Goal: Download file/media

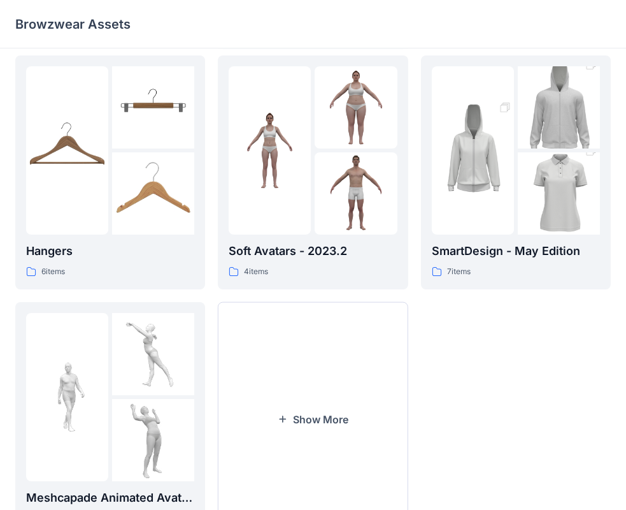
scroll to position [316, 0]
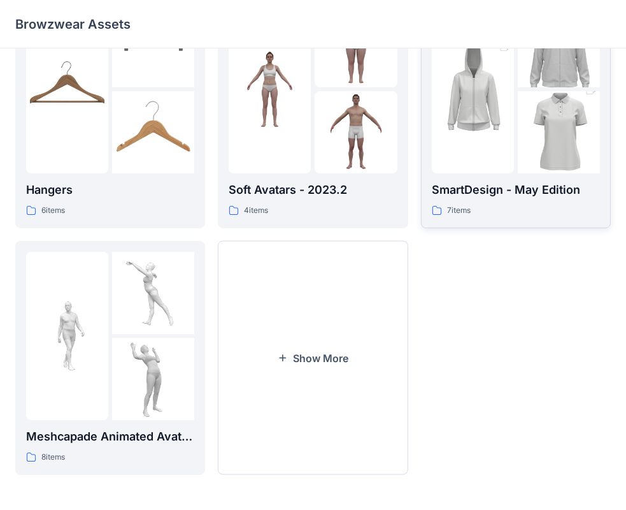
click at [468, 96] on img at bounding box center [473, 89] width 82 height 124
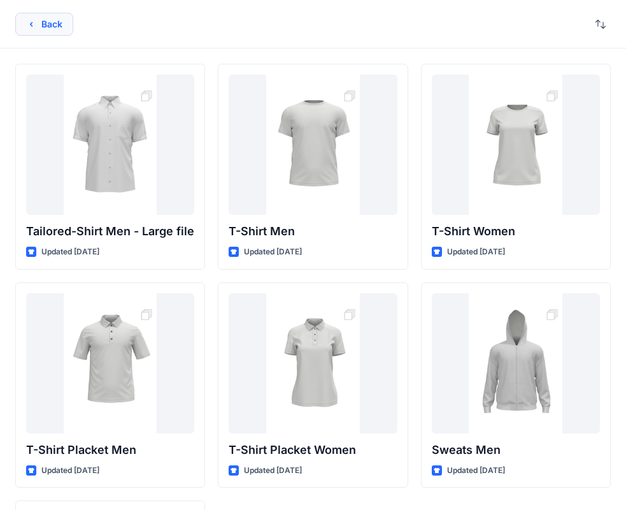
click at [31, 25] on icon "button" at bounding box center [31, 24] width 3 height 4
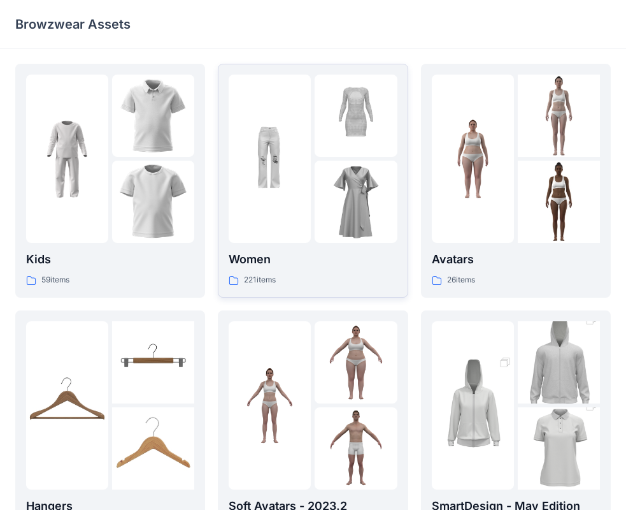
click at [294, 149] on img at bounding box center [270, 159] width 82 height 82
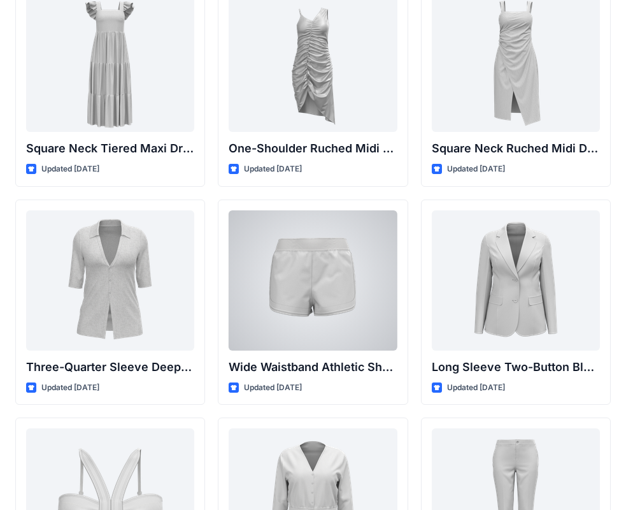
scroll to position [1020, 0]
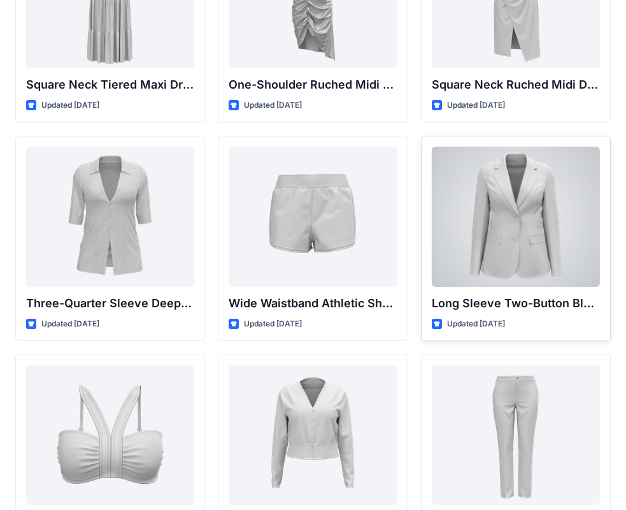
click at [490, 211] on div at bounding box center [516, 217] width 168 height 140
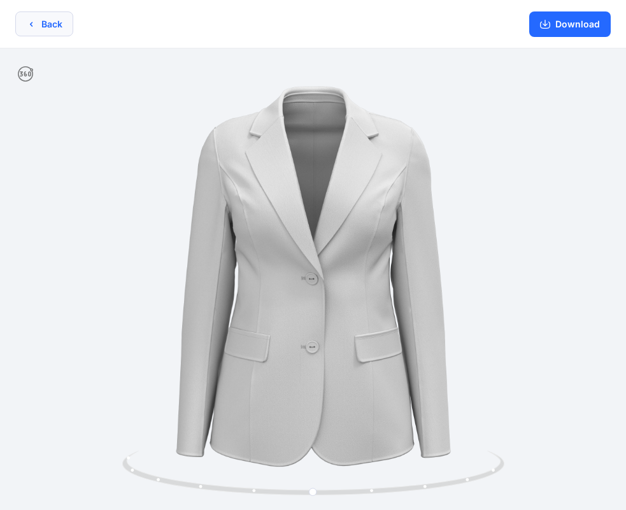
click at [31, 27] on icon "button" at bounding box center [31, 24] width 10 height 10
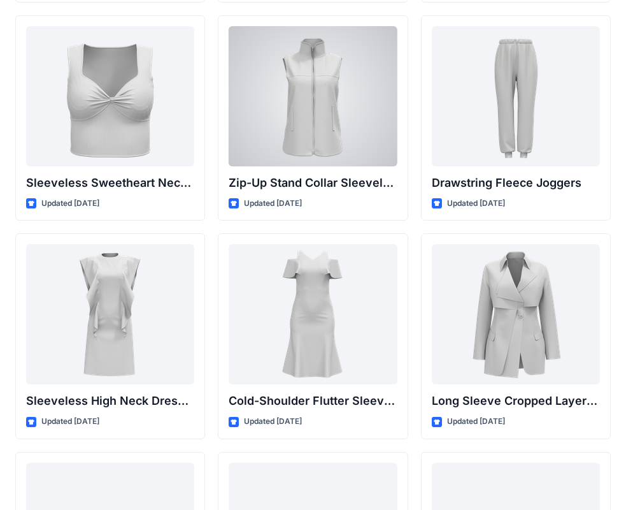
scroll to position [4605, 0]
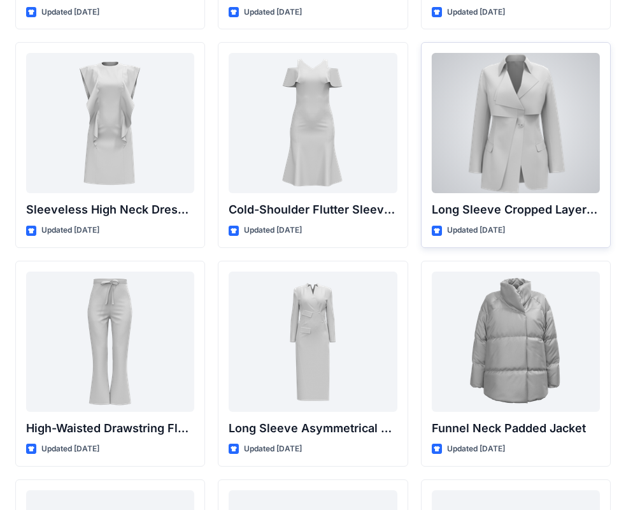
click at [569, 107] on div at bounding box center [516, 123] width 168 height 140
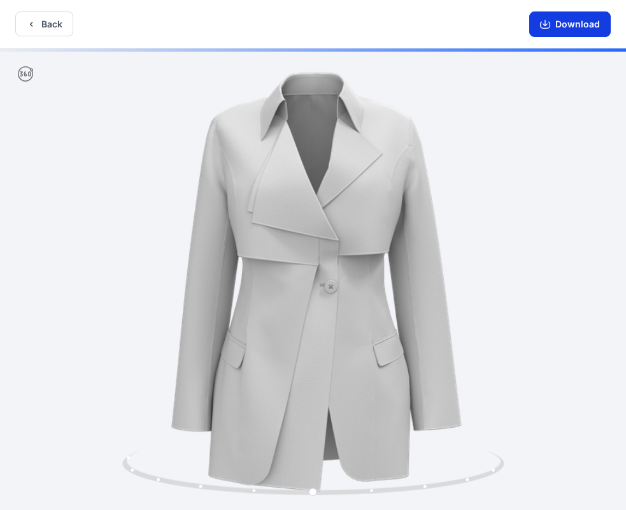
click at [558, 27] on button "Download" at bounding box center [571, 23] width 82 height 25
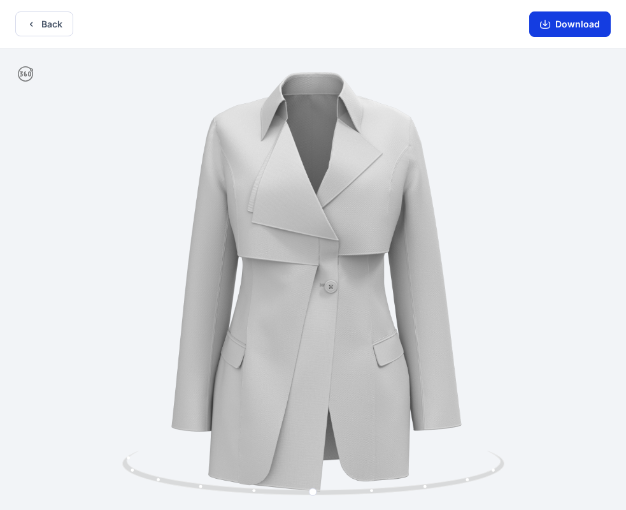
click at [557, 21] on button "Download" at bounding box center [571, 23] width 82 height 25
